Goal: Task Accomplishment & Management: Use online tool/utility

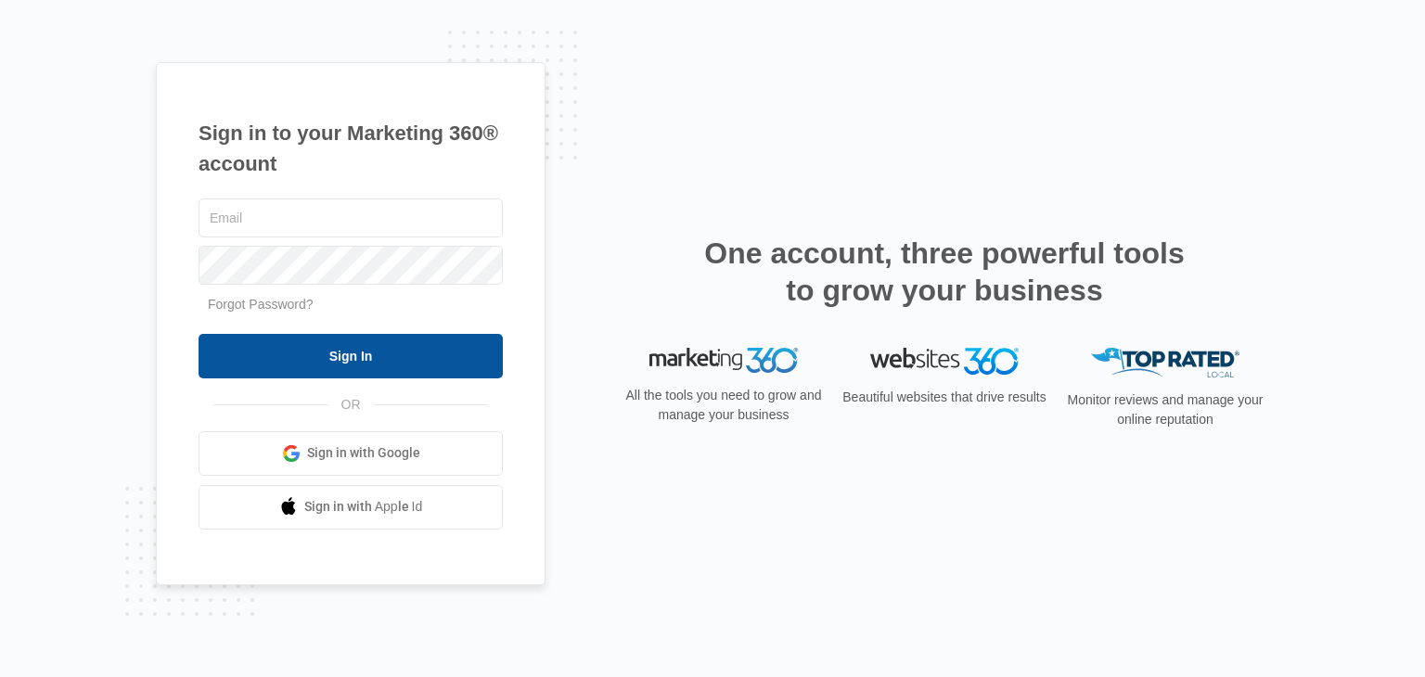
type input "[EMAIL_ADDRESS][DOMAIN_NAME]"
click at [468, 350] on input "Sign In" at bounding box center [350, 356] width 304 height 45
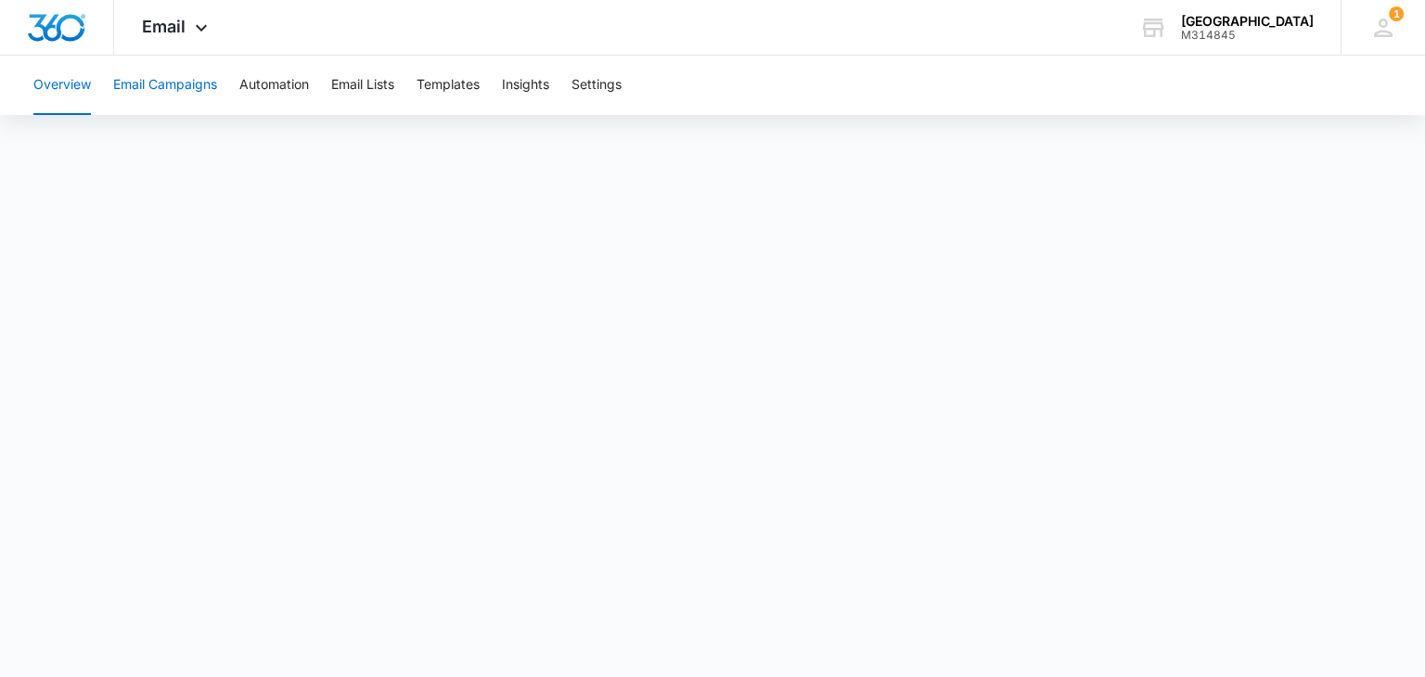
click at [167, 73] on button "Email Campaigns" at bounding box center [165, 85] width 104 height 59
